Goal: Task Accomplishment & Management: Complete application form

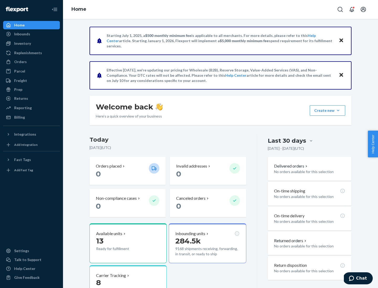
click at [20, 62] on div "Orders" at bounding box center [20, 61] width 13 height 5
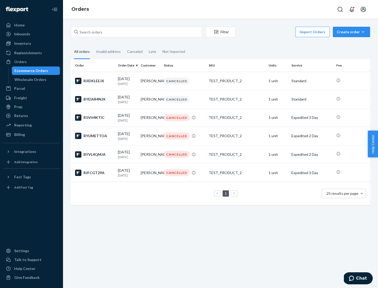
click at [29, 80] on div "Wholesale Orders" at bounding box center [30, 79] width 32 height 5
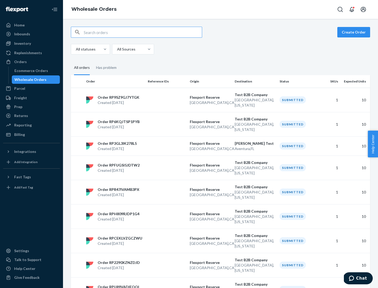
click at [354, 32] on button "Create Order" at bounding box center [353, 32] width 33 height 10
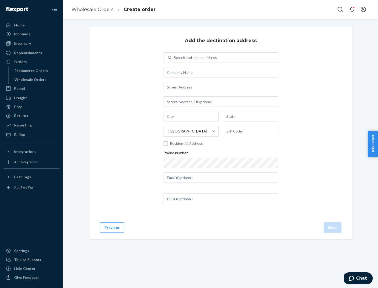
click at [194, 58] on div "Search and select address" at bounding box center [195, 57] width 43 height 5
click at [174, 58] on input "Search and select address" at bounding box center [174, 57] width 1 height 5
type input "[PERSON_NAME] Test"
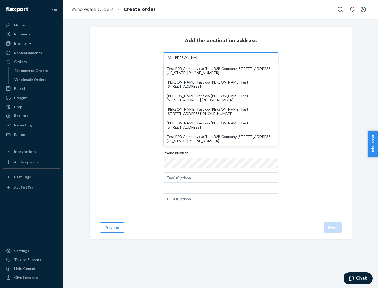
click at [221, 139] on div "Test B2B Company c/o Test B2B Company [STREET_ADDRESS][US_STATE] [PHONE_NUMBER]" at bounding box center [221, 139] width 108 height 8
click at [196, 60] on input "[PERSON_NAME] Test" at bounding box center [185, 57] width 23 height 5
type input "Test B2B Company"
type input "[GEOGRAPHIC_DATA]"
type input "[US_STATE]"
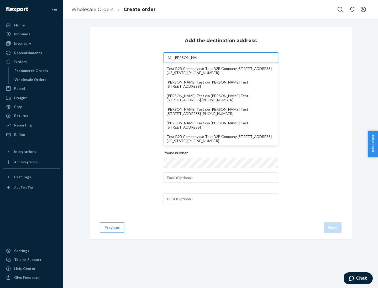
type input "29405"
type input "[STREET_ADDRESS]"
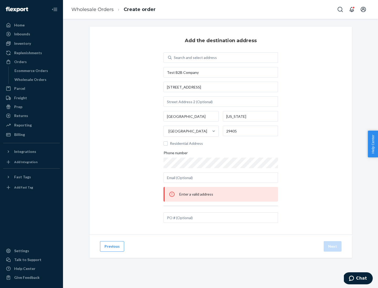
click at [224, 58] on div "Search and select address" at bounding box center [225, 57] width 106 height 9
click at [174, 58] on input "Search and select address" at bounding box center [174, 57] width 1 height 5
type input "test"
